Goal: Task Accomplishment & Management: Complete application form

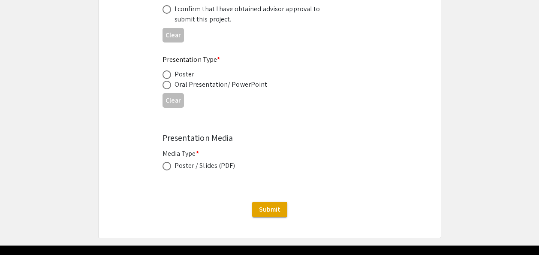
scroll to position [1355, 0]
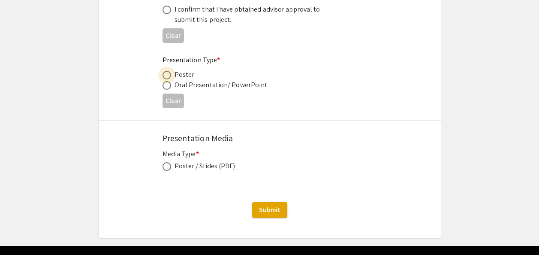
click at [169, 76] on span at bounding box center [166, 75] width 9 height 9
click at [169, 76] on input "radio" at bounding box center [166, 75] width 9 height 9
radio input "true"
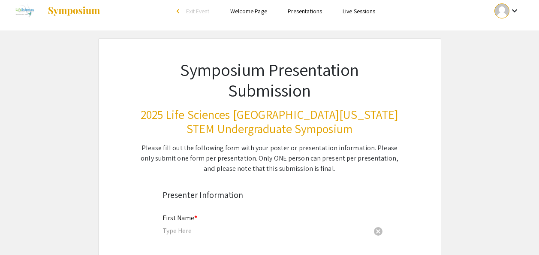
scroll to position [0, 0]
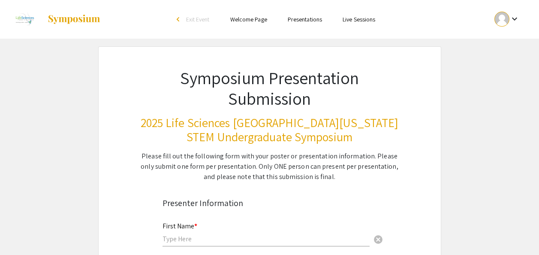
click at [207, 238] on input "text" at bounding box center [265, 238] width 207 height 9
type input "v"
click at [513, 23] on mat-icon "keyboard_arrow_down" at bounding box center [514, 19] width 10 height 10
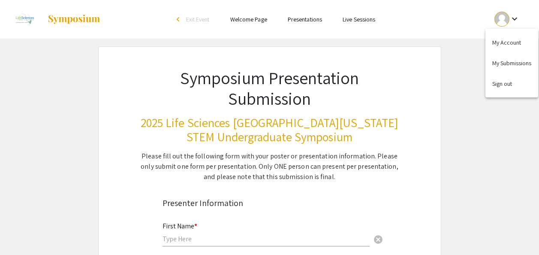
drag, startPoint x: 498, startPoint y: 63, endPoint x: 330, endPoint y: 109, distance: 174.3
click at [330, 109] on div at bounding box center [269, 127] width 539 height 255
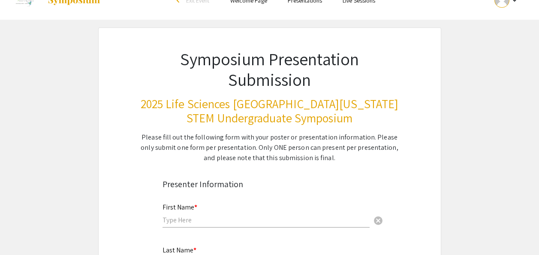
scroll to position [19, 0]
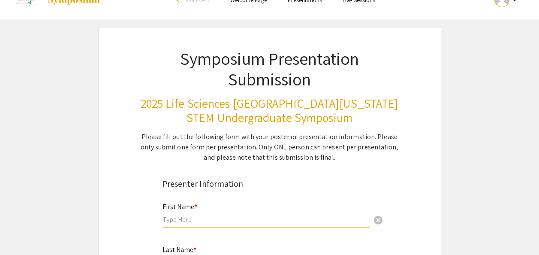
click at [197, 220] on input "text" at bounding box center [265, 219] width 207 height 9
type input "Vedlee"
type input "[PERSON_NAME]"
type input "[EMAIL_ADDRESS][DOMAIN_NAME]"
type input "Psychology"
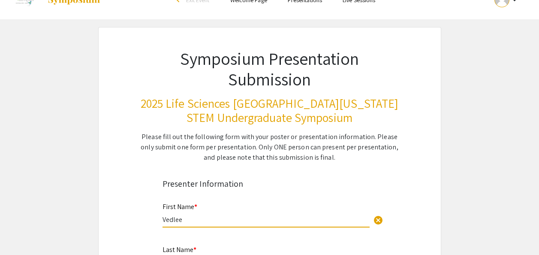
type input "[PERSON_NAME]"
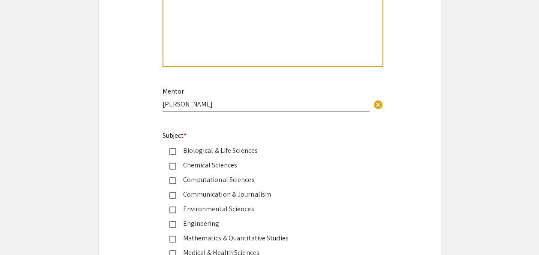
scroll to position [1000, 0]
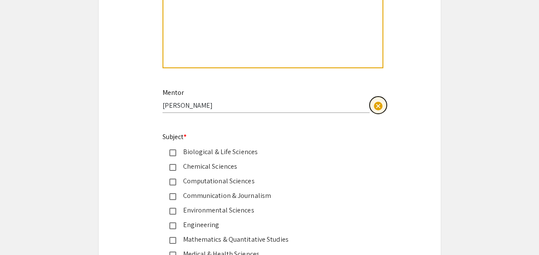
click at [378, 108] on span "cancel" at bounding box center [378, 106] width 10 height 10
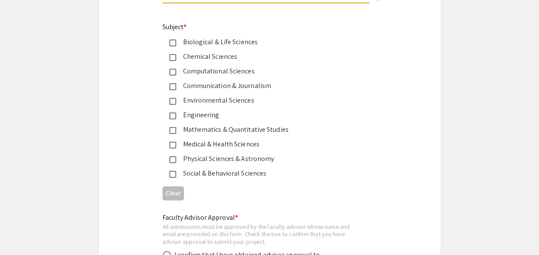
scroll to position [1110, 0]
type input "[PERSON_NAME]"
click at [228, 175] on div "Social & Behavioral Sciences" at bounding box center [266, 173] width 180 height 10
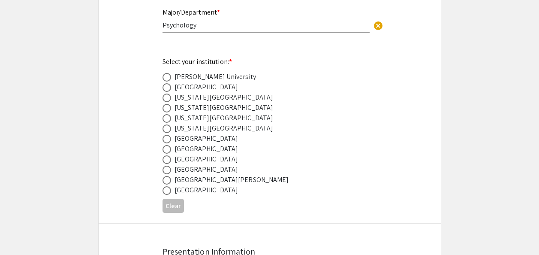
scroll to position [431, 0]
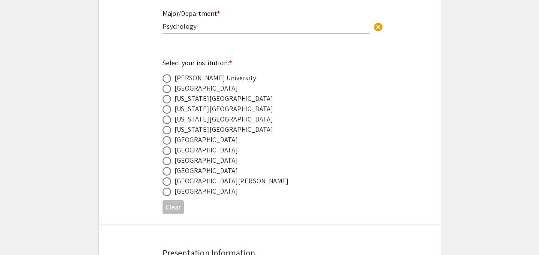
click at [207, 129] on div "[US_STATE][GEOGRAPHIC_DATA]" at bounding box center [223, 129] width 99 height 10
click at [164, 134] on span at bounding box center [166, 130] width 9 height 9
click at [164, 134] on input "radio" at bounding box center [166, 130] width 9 height 9
radio input "true"
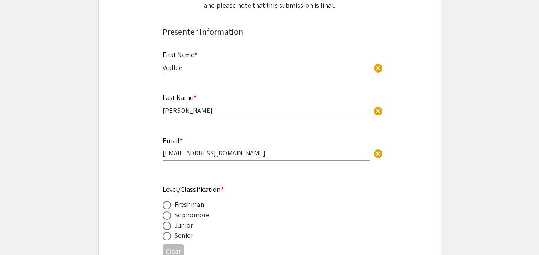
scroll to position [200, 0]
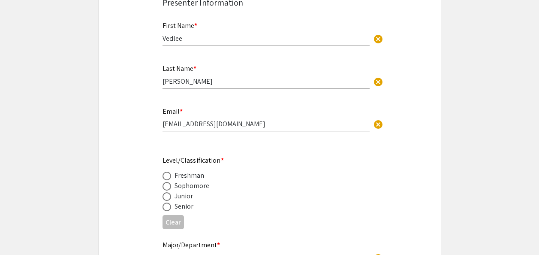
click at [164, 207] on span at bounding box center [166, 206] width 9 height 9
click at [164, 207] on input "radio" at bounding box center [166, 206] width 9 height 9
radio input "true"
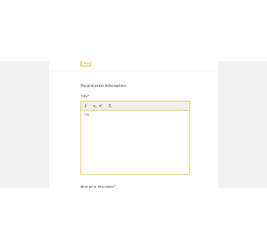
scroll to position [636, 0]
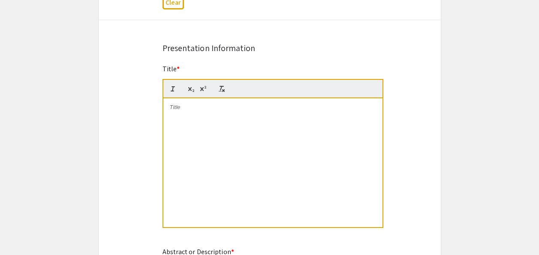
click at [193, 114] on div at bounding box center [272, 162] width 219 height 129
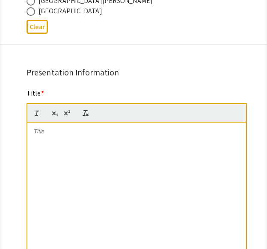
click at [61, 128] on p at bounding box center [137, 132] width 206 height 8
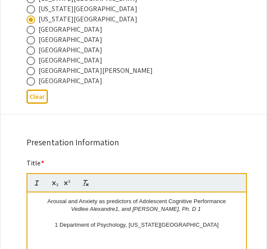
scroll to position [565, 0]
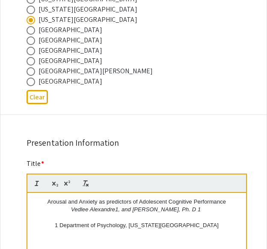
drag, startPoint x: 202, startPoint y: 187, endPoint x: 194, endPoint y: 187, distance: 7.7
click at [194, 206] on p "Vedlee Alexandre1, and [PERSON_NAME], Ph. D 1" at bounding box center [137, 210] width 206 height 8
click at [66, 182] on icon "button" at bounding box center [65, 184] width 3 height 4
click at [120, 206] on em "Vedlee Alexandre1, and [PERSON_NAME], Ph. D" at bounding box center [134, 209] width 125 height 6
click at [118, 206] on em "Vedlee Alexandre1, and [PERSON_NAME], Ph. D" at bounding box center [134, 209] width 125 height 6
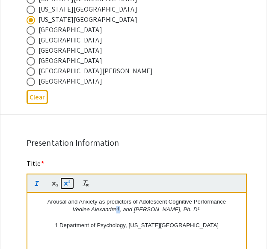
click at [68, 180] on icon "button" at bounding box center [67, 184] width 8 height 8
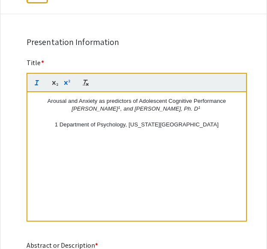
scroll to position [663, 0]
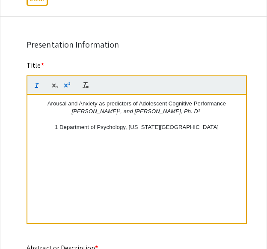
click at [202, 108] on p "[PERSON_NAME] 1 , and [PERSON_NAME], Ph. D 1" at bounding box center [137, 112] width 206 height 8
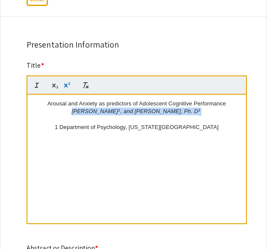
drag, startPoint x: 202, startPoint y: 90, endPoint x: 70, endPoint y: 86, distance: 132.5
click at [70, 108] on p "[PERSON_NAME] 1 , and [PERSON_NAME], Ph. D 1" at bounding box center [137, 112] width 206 height 8
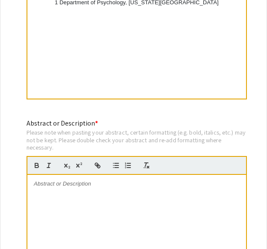
scroll to position [786, 0]
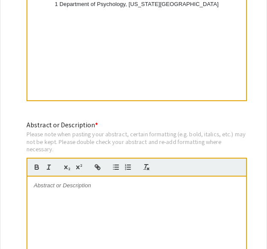
click at [73, 182] on p at bounding box center [137, 186] width 206 height 8
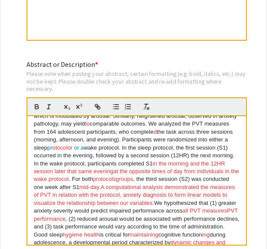
scroll to position [0, 0]
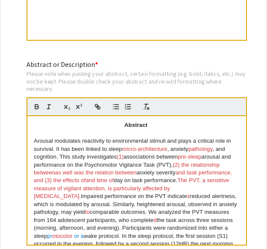
drag, startPoint x: 87, startPoint y: 210, endPoint x: 30, endPoint y: 90, distance: 132.7
click at [30, 97] on quill-editor "Abstract Arousal modulates reactivity to environmental stimuli and plays a crit…" at bounding box center [137, 171] width 221 height 149
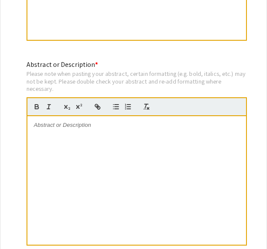
click at [51, 121] on p at bounding box center [137, 125] width 206 height 8
click at [71, 121] on p at bounding box center [137, 125] width 206 height 8
click at [67, 121] on p at bounding box center [137, 125] width 206 height 8
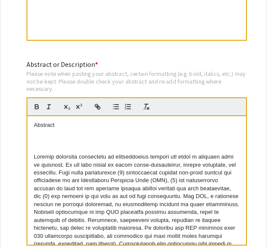
click at [42, 137] on p at bounding box center [137, 141] width 206 height 8
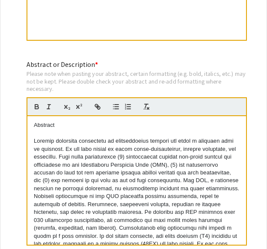
drag, startPoint x: 62, startPoint y: 103, endPoint x: 20, endPoint y: 99, distance: 41.8
click at [20, 99] on div "Abstract or Description * Please note when pasting your abstract, certain forma…" at bounding box center [133, 159] width 227 height 198
click at [39, 122] on u "Abstract" at bounding box center [45, 125] width 23 height 6
click at [34, 122] on u "Abstract" at bounding box center [45, 125] width 23 height 6
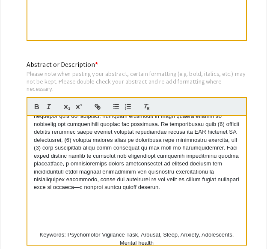
scroll to position [164, 0]
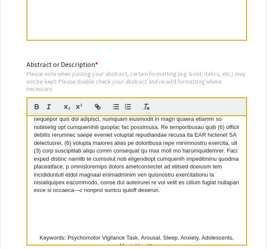
click at [83, 210] on p at bounding box center [137, 214] width 206 height 8
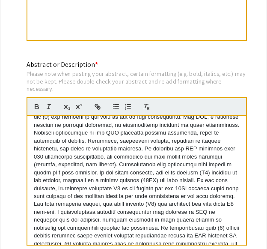
scroll to position [0, 0]
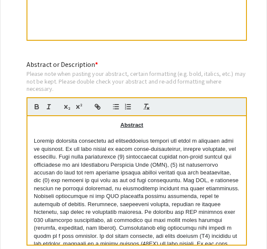
drag, startPoint x: 151, startPoint y: 214, endPoint x: 32, endPoint y: 115, distance: 155.2
click at [32, 116] on div "Abstract Keywords: Psychomotor Vigilance Task, Arousal, Sleep, Anxiety, Adolesc…" at bounding box center [136, 180] width 219 height 129
copy div "Loremip dolorsita consectetu ad elitseddoeius tempori utl etdol m aliquaen admi…"
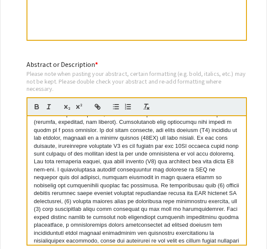
scroll to position [159, 0]
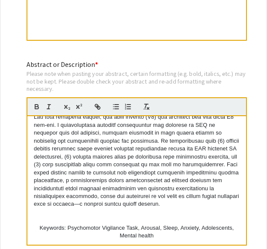
click at [123, 163] on p at bounding box center [137, 98] width 206 height 222
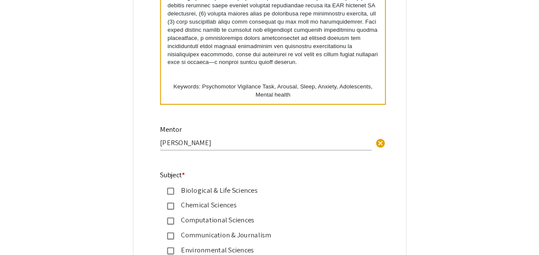
scroll to position [1049, 0]
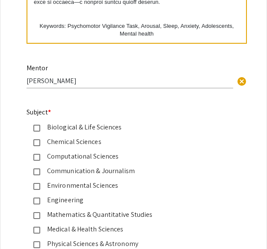
drag, startPoint x: 33, startPoint y: 114, endPoint x: 171, endPoint y: 21, distance: 166.2
copy div "Loremip dolorsita consectetu ad elitseddoeius tempori utl etdol m aliquaen admi…"
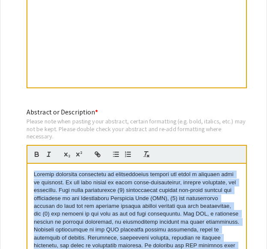
scroll to position [17, 0]
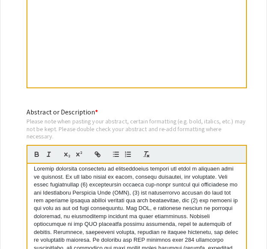
scroll to position [20, 0]
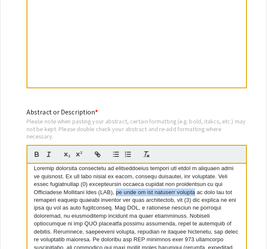
drag, startPoint x: 201, startPoint y: 170, endPoint x: 123, endPoint y: 169, distance: 77.6
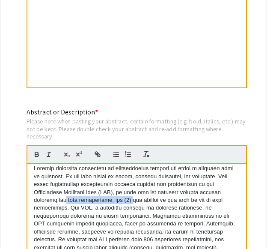
drag, startPoint x: 131, startPoint y: 177, endPoint x: 65, endPoint y: 179, distance: 66.0
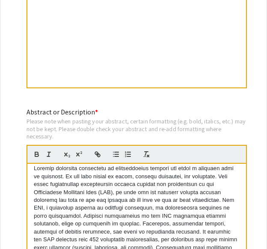
drag, startPoint x: 95, startPoint y: 178, endPoint x: 159, endPoint y: 175, distance: 64.8
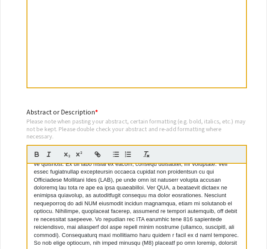
scroll to position [18, 0]
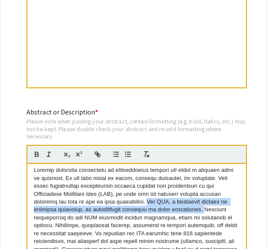
drag, startPoint x: 150, startPoint y: 179, endPoint x: 186, endPoint y: 187, distance: 36.9
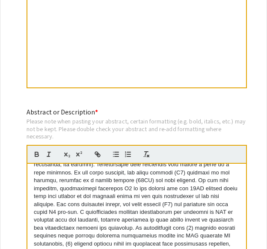
scroll to position [95, 0]
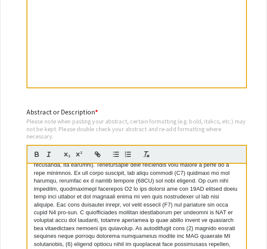
click at [202, 158] on p at bounding box center [137, 193] width 206 height 206
click at [198, 158] on p at bounding box center [137, 193] width 206 height 206
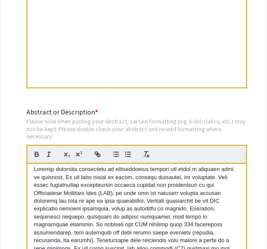
scroll to position [0, 0]
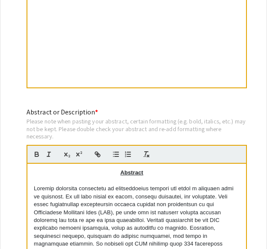
drag, startPoint x: 225, startPoint y: 228, endPoint x: 32, endPoint y: 165, distance: 203.2
click at [32, 165] on div "Abstract Keywords: Psychomotor Vigilance Task, Arousal, Sleep, Anxiety, Adolesc…" at bounding box center [136, 228] width 219 height 129
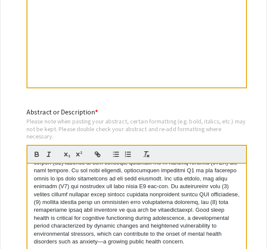
scroll to position [143, 0]
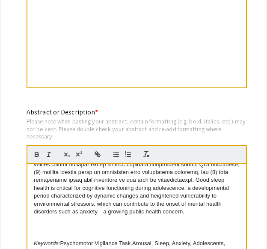
click at [63, 232] on p at bounding box center [137, 236] width 206 height 8
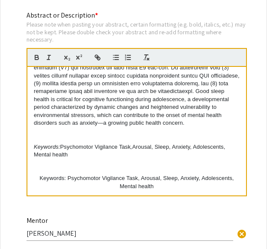
scroll to position [898, 0]
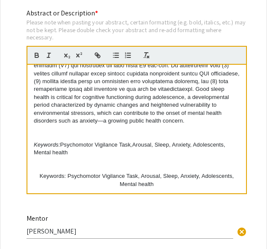
drag, startPoint x: 132, startPoint y: 162, endPoint x: 33, endPoint y: 149, distance: 99.9
click at [33, 149] on div "Abstract Good sleep health is critical for cognitive functioning during adolesc…" at bounding box center [136, 129] width 219 height 129
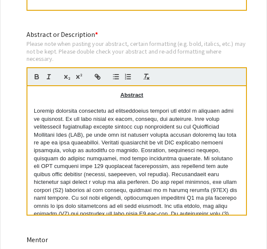
scroll to position [876, 0]
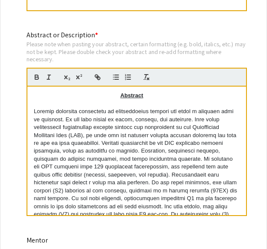
click at [133, 100] on p at bounding box center [137, 104] width 206 height 8
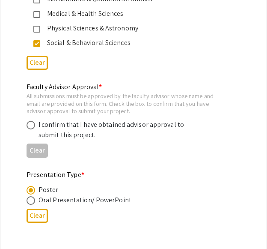
scroll to position [1265, 0]
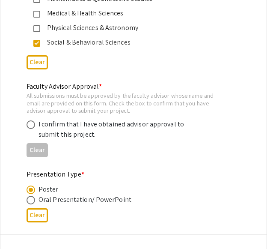
click at [57, 119] on div "I confirm that I have obtained advisor approval to submit this project." at bounding box center [114, 129] width 150 height 21
click at [32, 120] on span at bounding box center [31, 124] width 9 height 9
click at [32, 120] on input "radio" at bounding box center [31, 124] width 9 height 9
radio input "true"
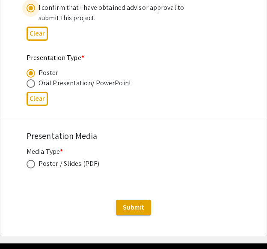
scroll to position [1382, 0]
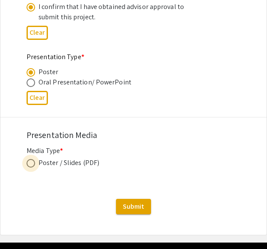
click at [31, 159] on span at bounding box center [31, 163] width 9 height 9
click at [31, 159] on input "radio" at bounding box center [31, 163] width 9 height 9
radio input "true"
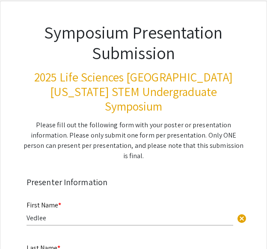
scroll to position [0, 0]
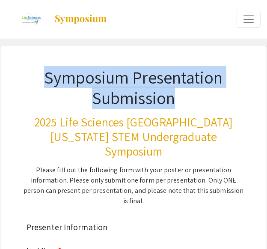
drag, startPoint x: 47, startPoint y: 79, endPoint x: 184, endPoint y: 99, distance: 139.1
click at [184, 99] on h1 "Symposium Presentation Submission" at bounding box center [133, 87] width 225 height 41
copy h1 "Symposium Presentation Submission"
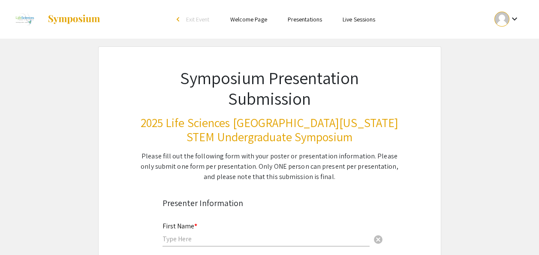
click at [511, 21] on mat-icon "keyboard_arrow_down" at bounding box center [514, 19] width 10 height 10
click at [502, 67] on button "My Submissions" at bounding box center [511, 63] width 53 height 21
